Goal: Information Seeking & Learning: Compare options

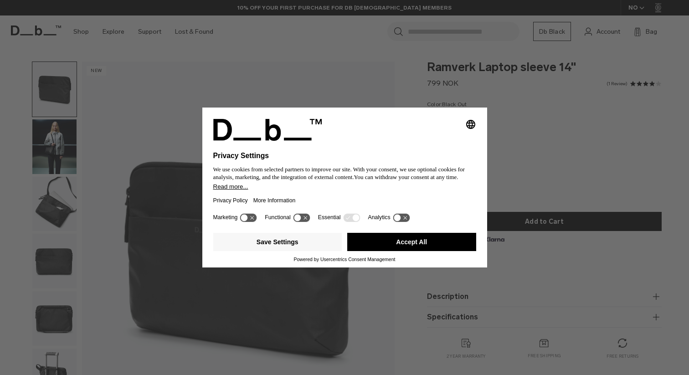
click at [53, 167] on div "Selecting an option will immediately change the language Privacy Settings We us…" at bounding box center [344, 187] width 689 height 375
click at [425, 245] on button "Accept All" at bounding box center [411, 242] width 129 height 18
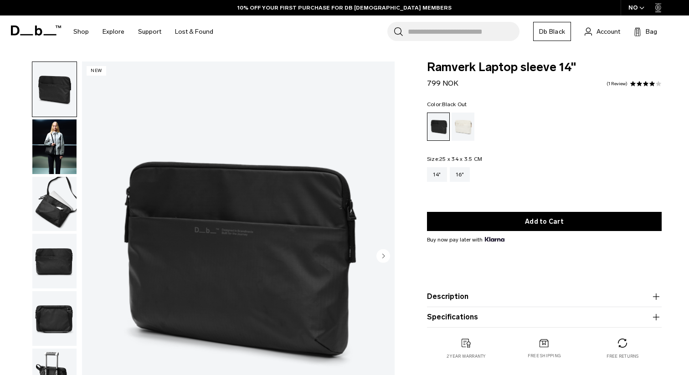
click at [61, 206] on img "button" at bounding box center [54, 204] width 44 height 55
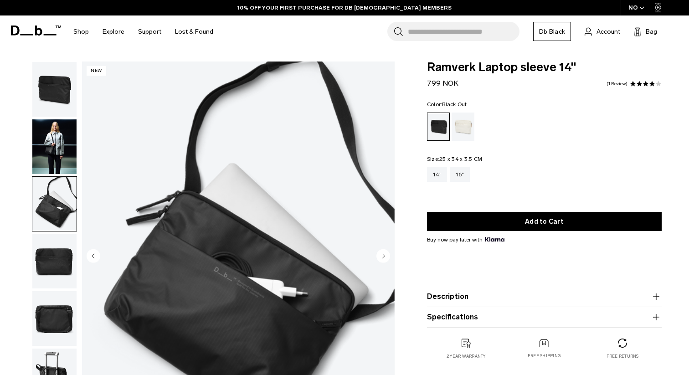
click at [57, 242] on img "button" at bounding box center [54, 261] width 44 height 55
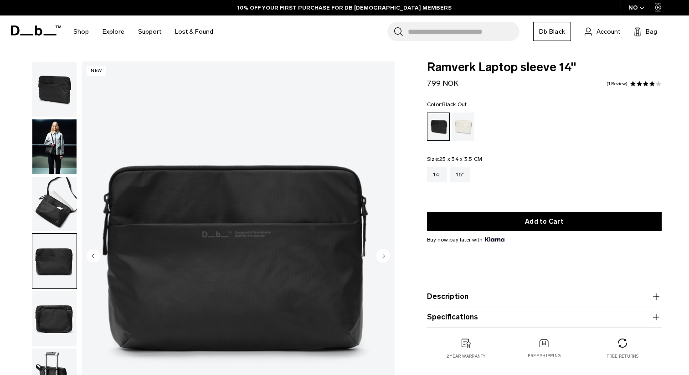
click at [57, 271] on img "button" at bounding box center [54, 261] width 44 height 55
click at [55, 319] on img "button" at bounding box center [54, 318] width 44 height 55
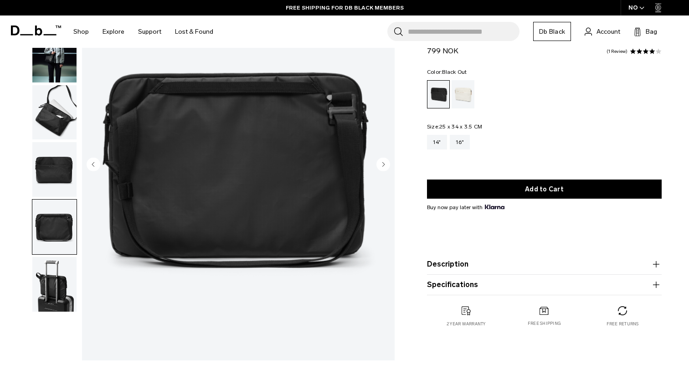
scroll to position [93, 0]
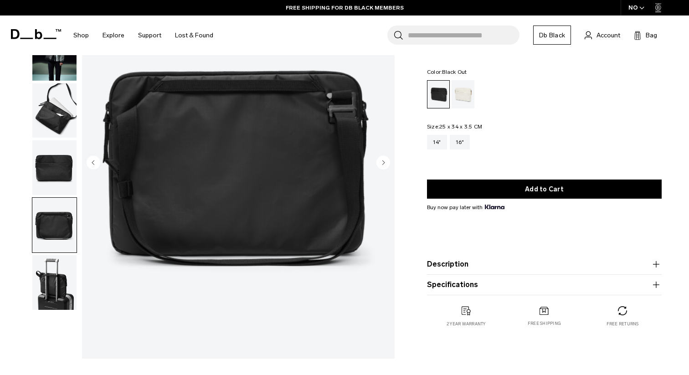
click at [57, 280] on img "button" at bounding box center [54, 282] width 44 height 55
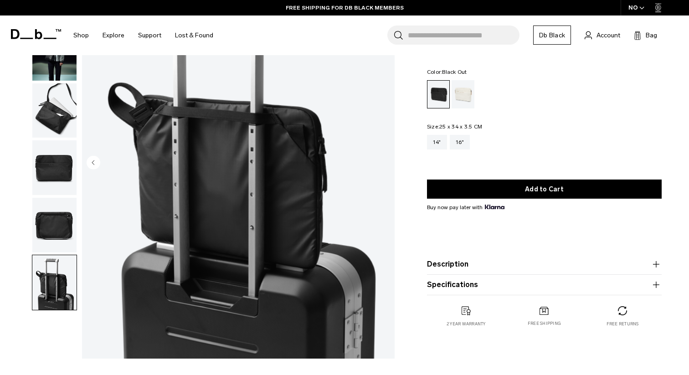
scroll to position [0, 0]
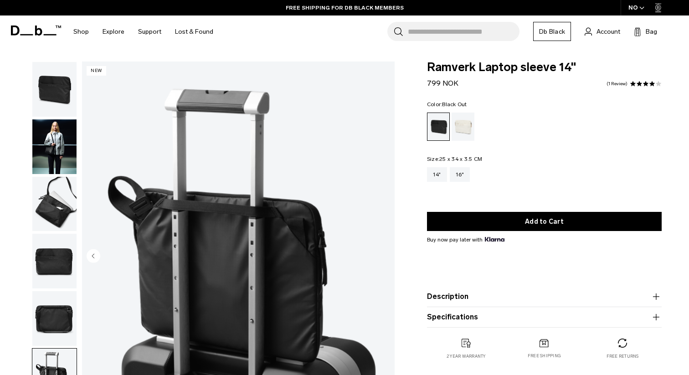
click at [61, 131] on img "button" at bounding box center [54, 146] width 44 height 55
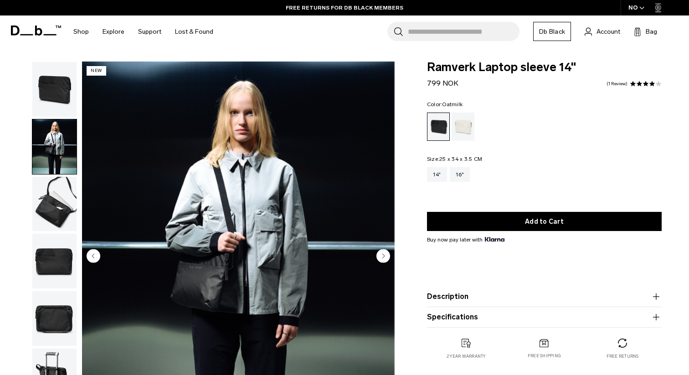
click at [460, 120] on div "Oatmilk" at bounding box center [463, 127] width 23 height 28
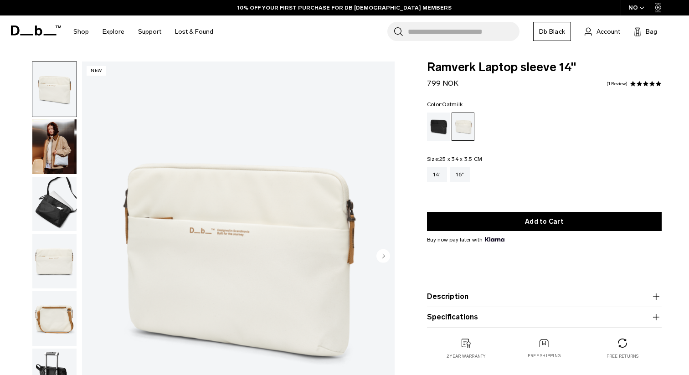
click at [66, 156] on img "button" at bounding box center [54, 146] width 44 height 55
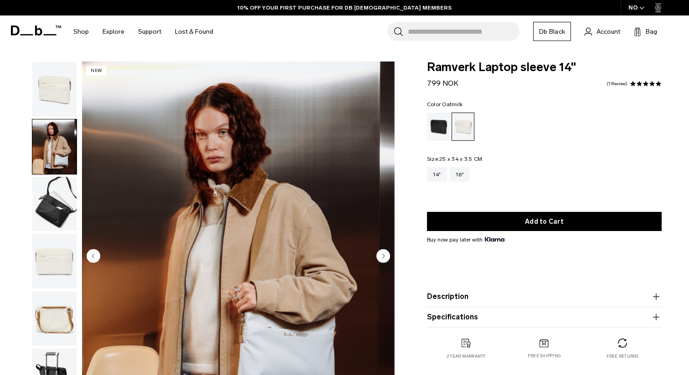
click at [61, 235] on img "button" at bounding box center [54, 261] width 44 height 55
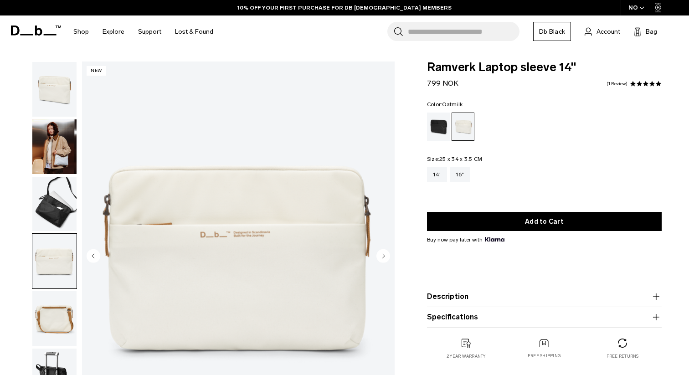
click at [58, 213] on img "button" at bounding box center [54, 204] width 44 height 55
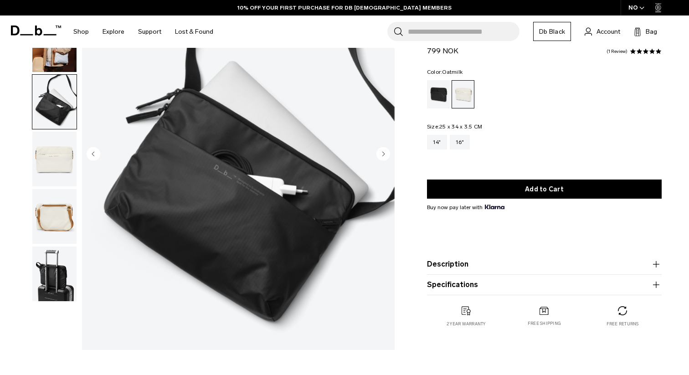
scroll to position [105, 0]
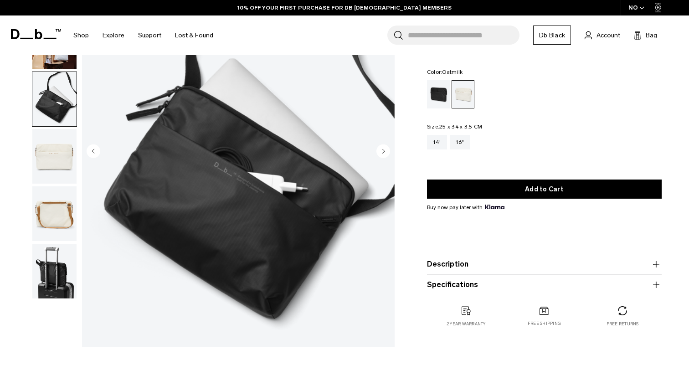
click at [56, 219] on img "button" at bounding box center [54, 213] width 44 height 55
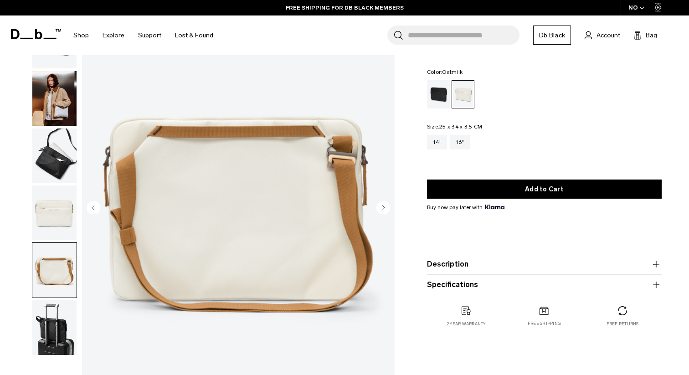
scroll to position [34, 0]
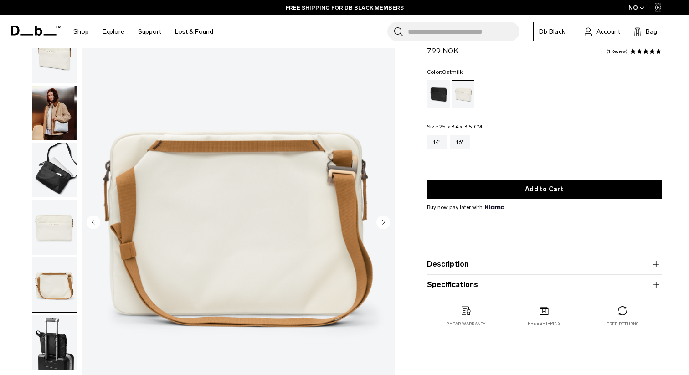
click at [61, 130] on img "button" at bounding box center [54, 113] width 44 height 55
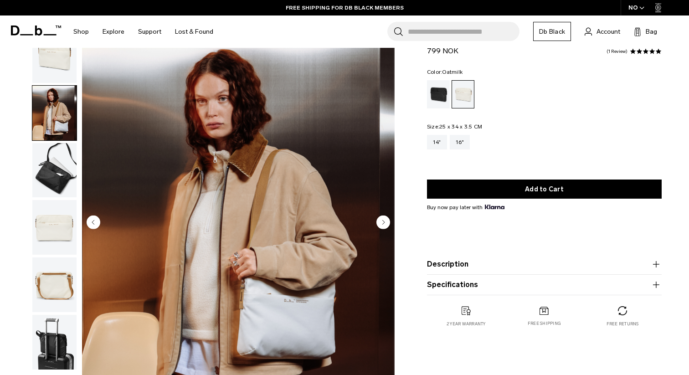
scroll to position [0, 0]
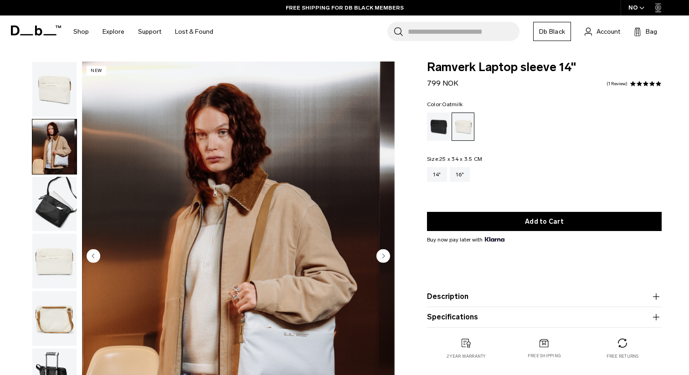
click at [66, 82] on img "button" at bounding box center [54, 89] width 44 height 55
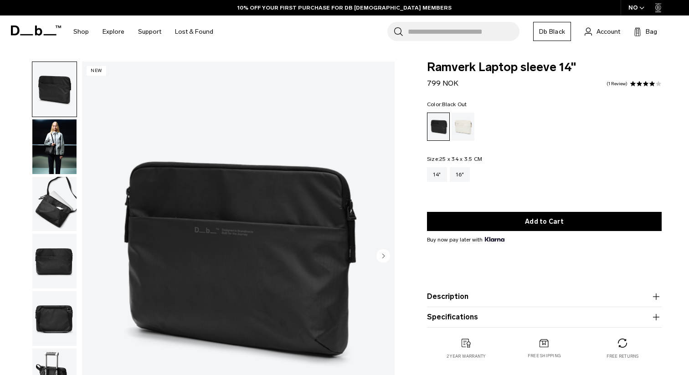
click at [458, 31] on input "Search for Bags, Luggage..." at bounding box center [464, 31] width 112 height 19
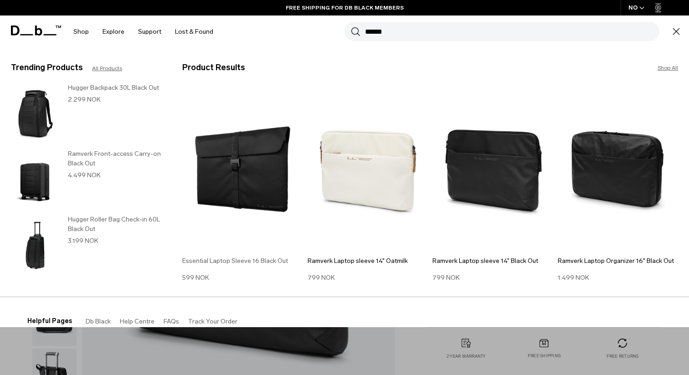
scroll to position [18, 0]
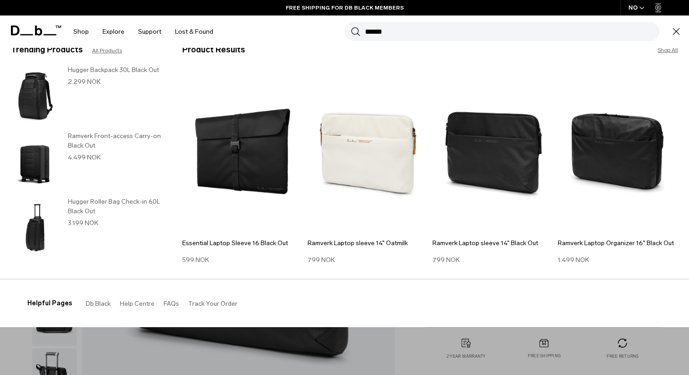
type input "******"
